Goal: Check status: Check status

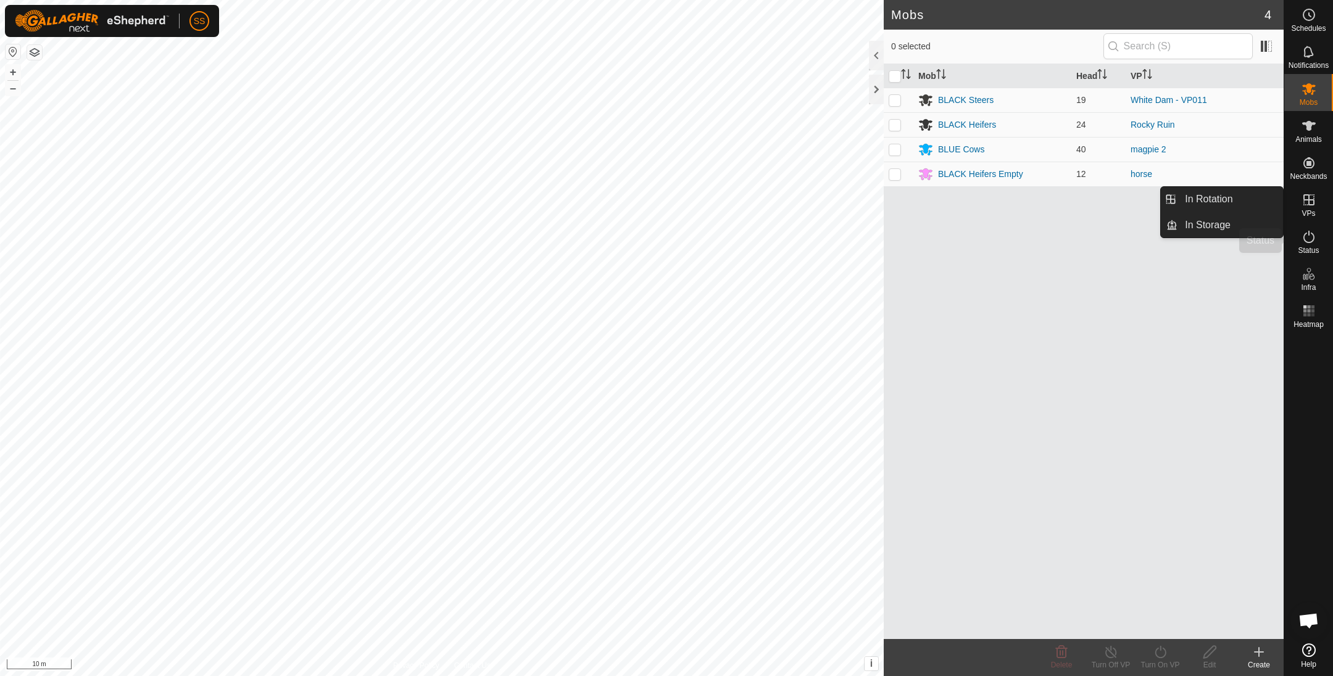
drag, startPoint x: 1305, startPoint y: 226, endPoint x: 1316, endPoint y: 238, distance: 16.1
click at [1305, 227] on es-activation-svg-icon at bounding box center [1309, 237] width 22 height 20
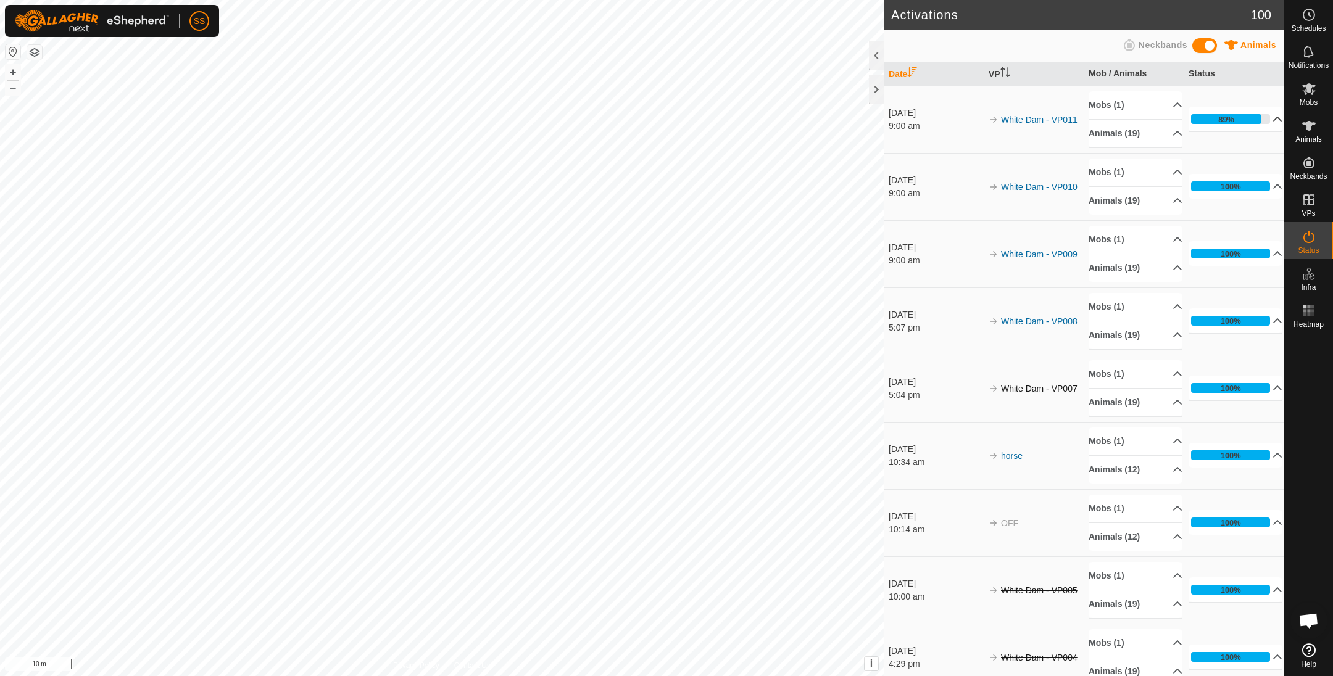
click at [1253, 123] on p-accordion-header "89%" at bounding box center [1235, 119] width 94 height 25
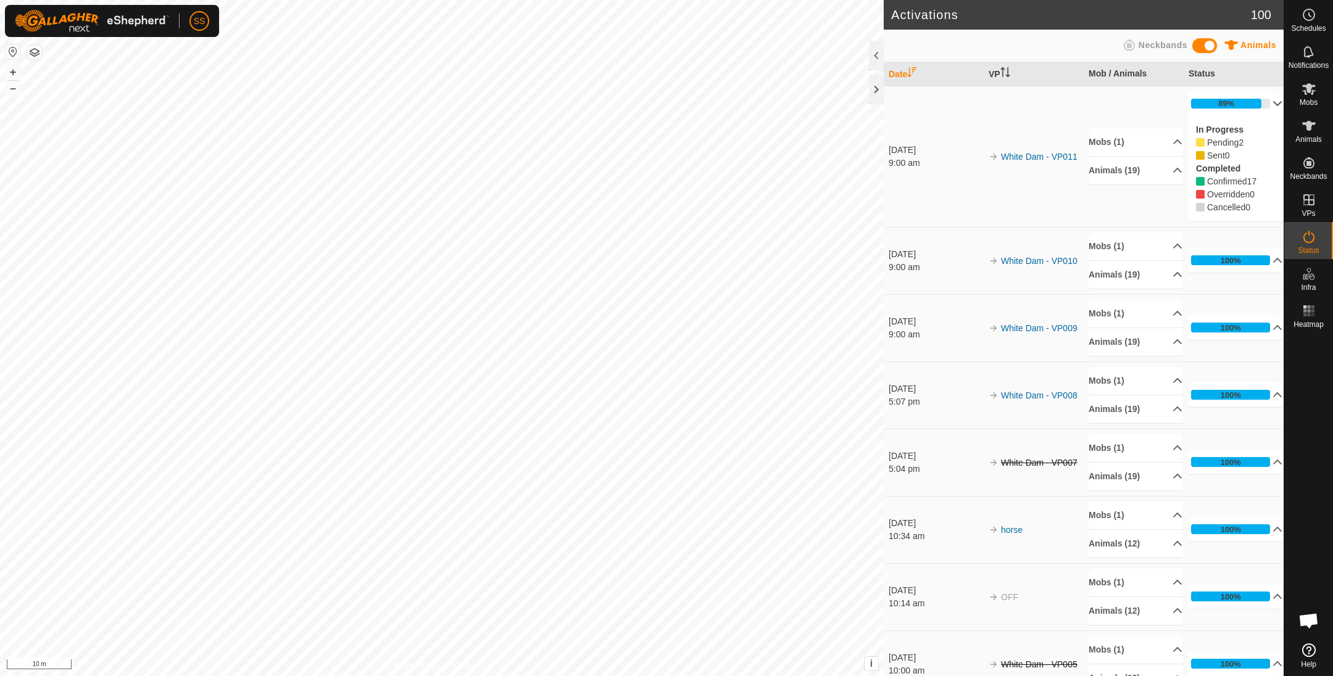
click at [1251, 106] on p-accordion-header "89%" at bounding box center [1235, 103] width 94 height 25
